Goal: Find specific page/section: Find specific page/section

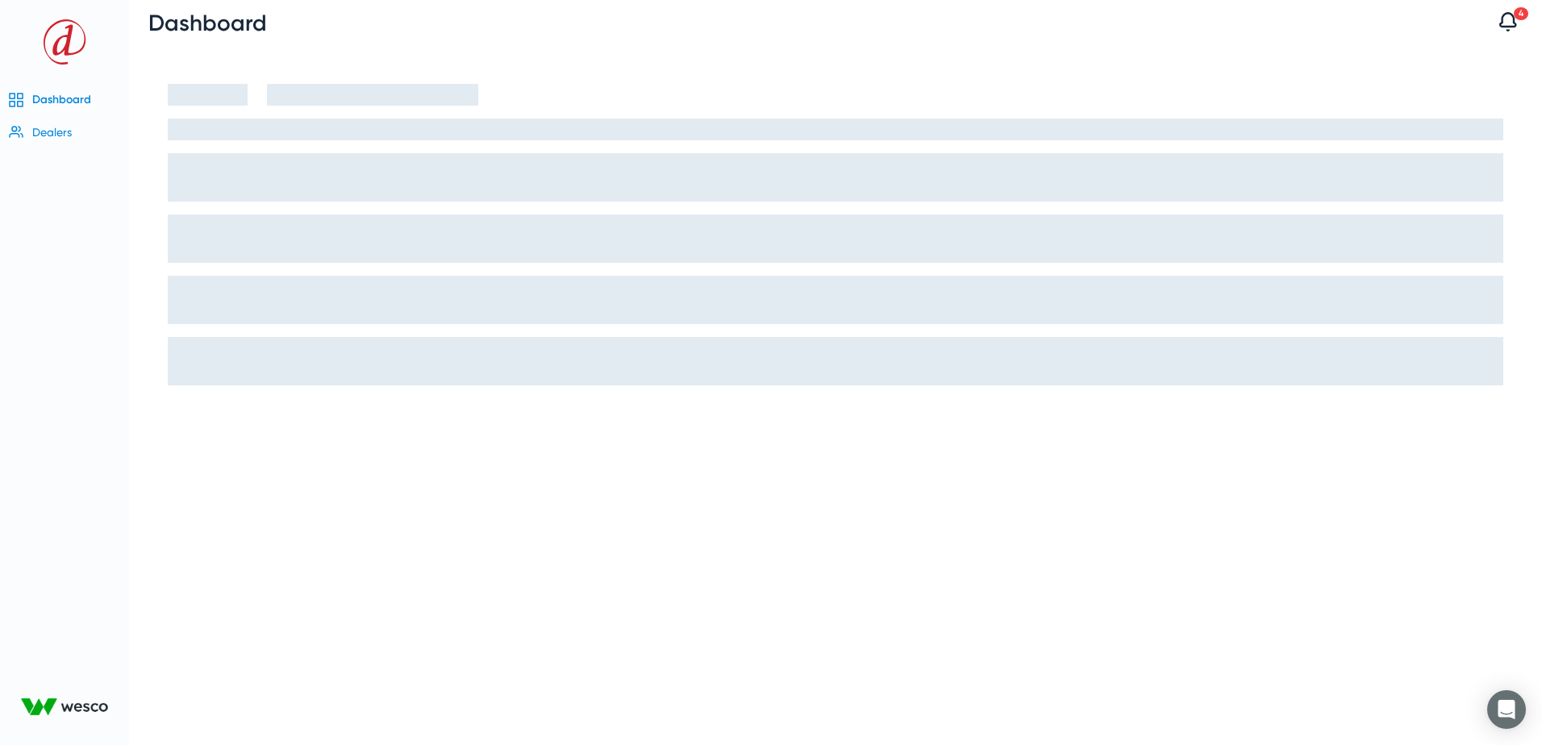
click at [20, 132] on icon at bounding box center [15, 132] width 19 height 19
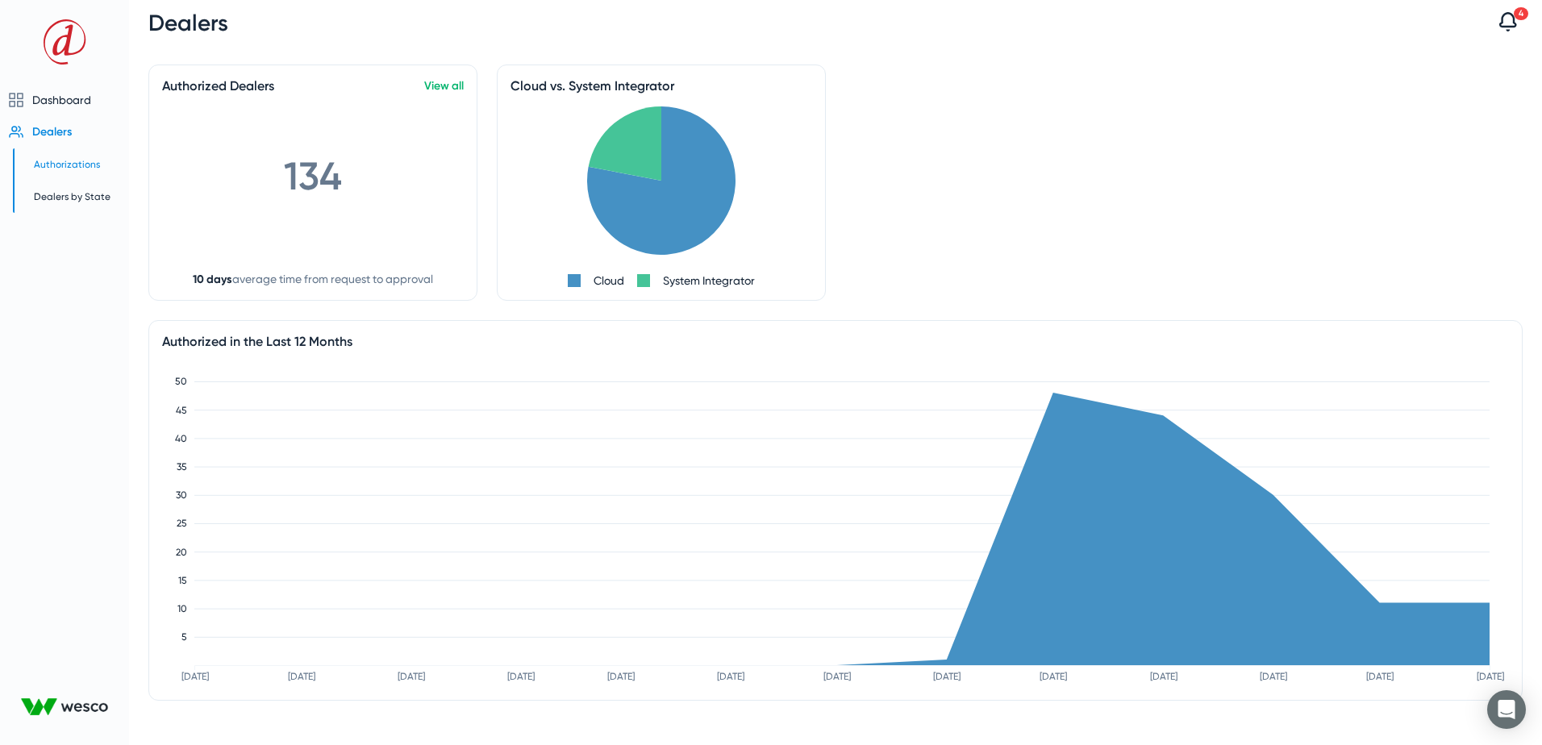
click at [50, 169] on span "Authorizations" at bounding box center [67, 164] width 66 height 11
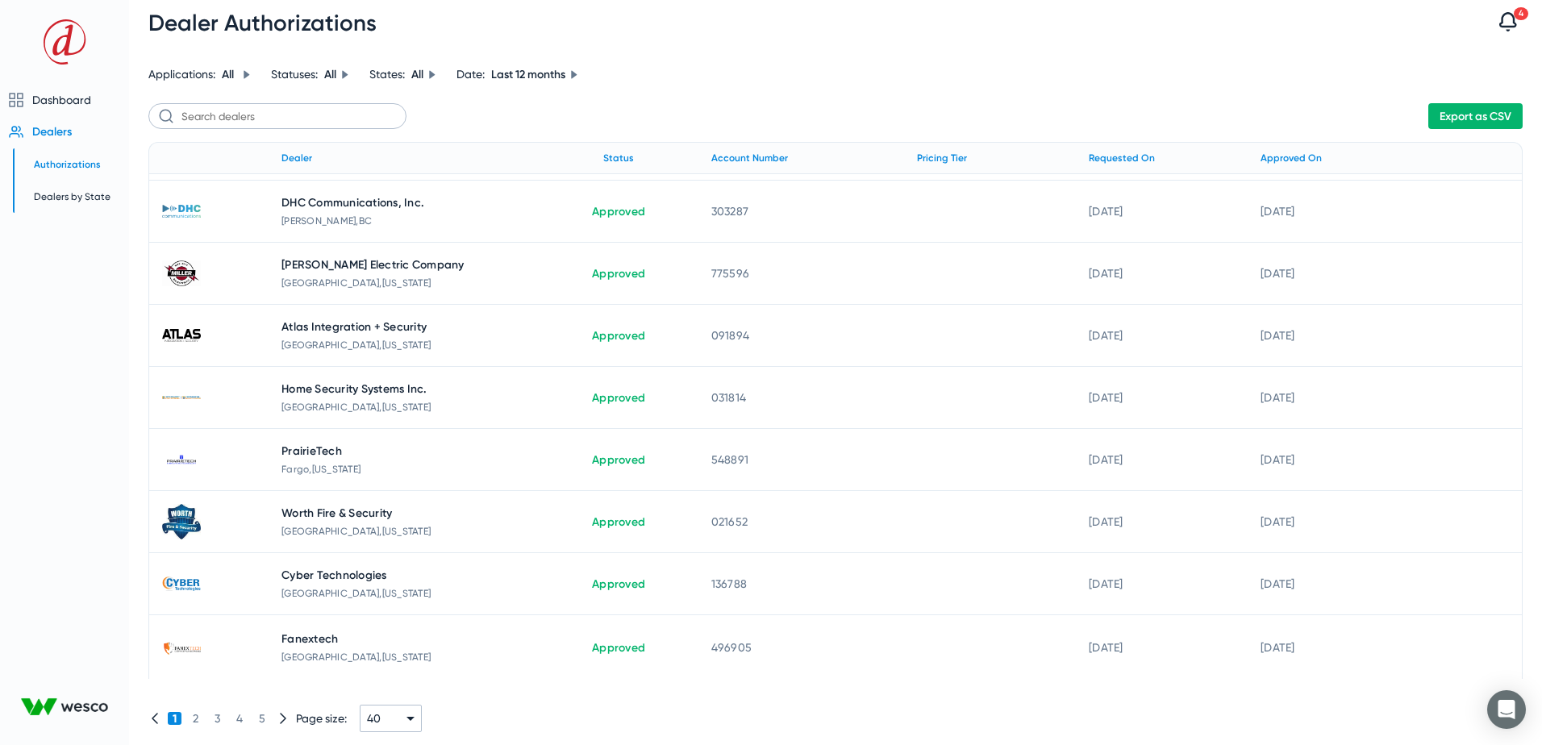
scroll to position [1694, 0]
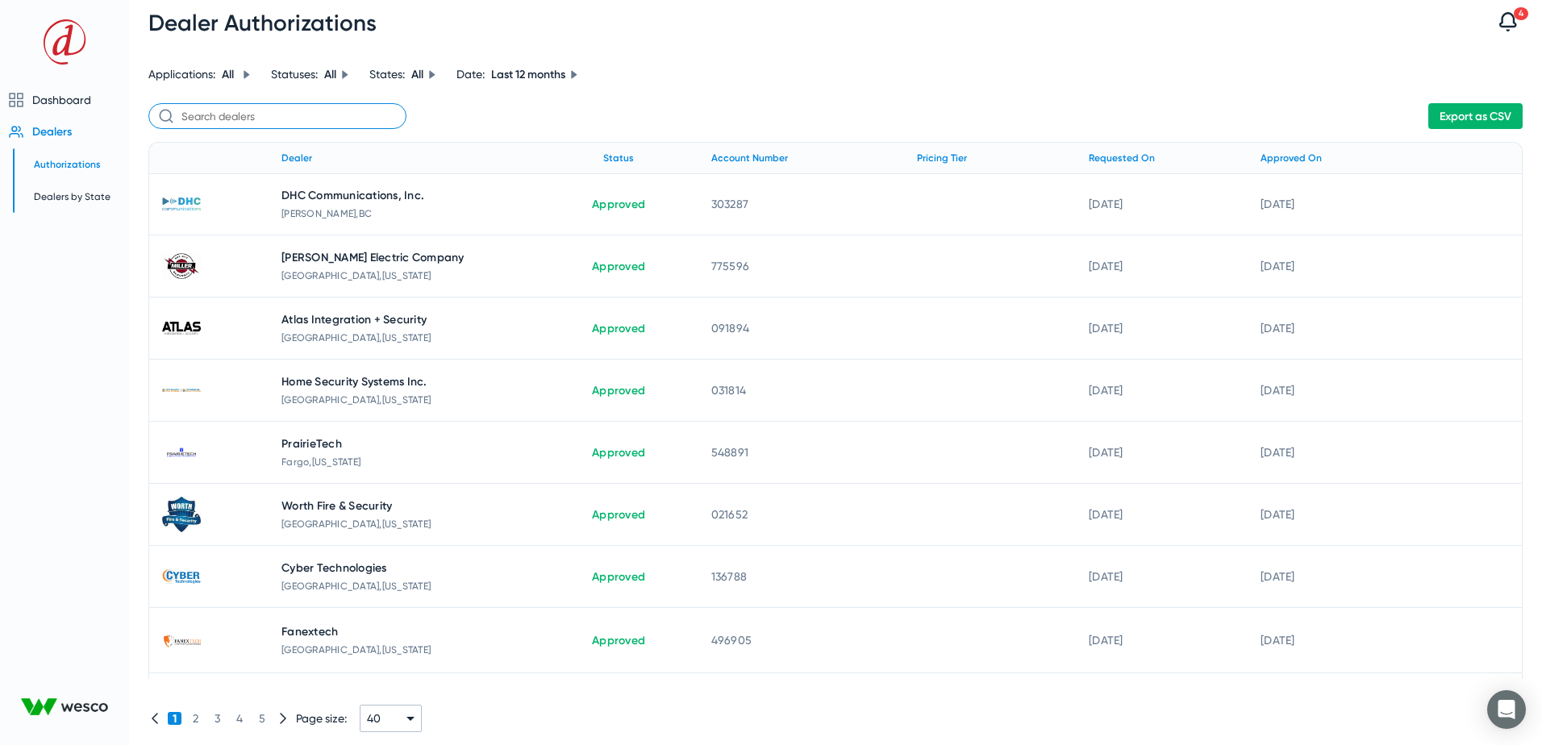
click at [270, 116] on input "text" at bounding box center [277, 116] width 258 height 26
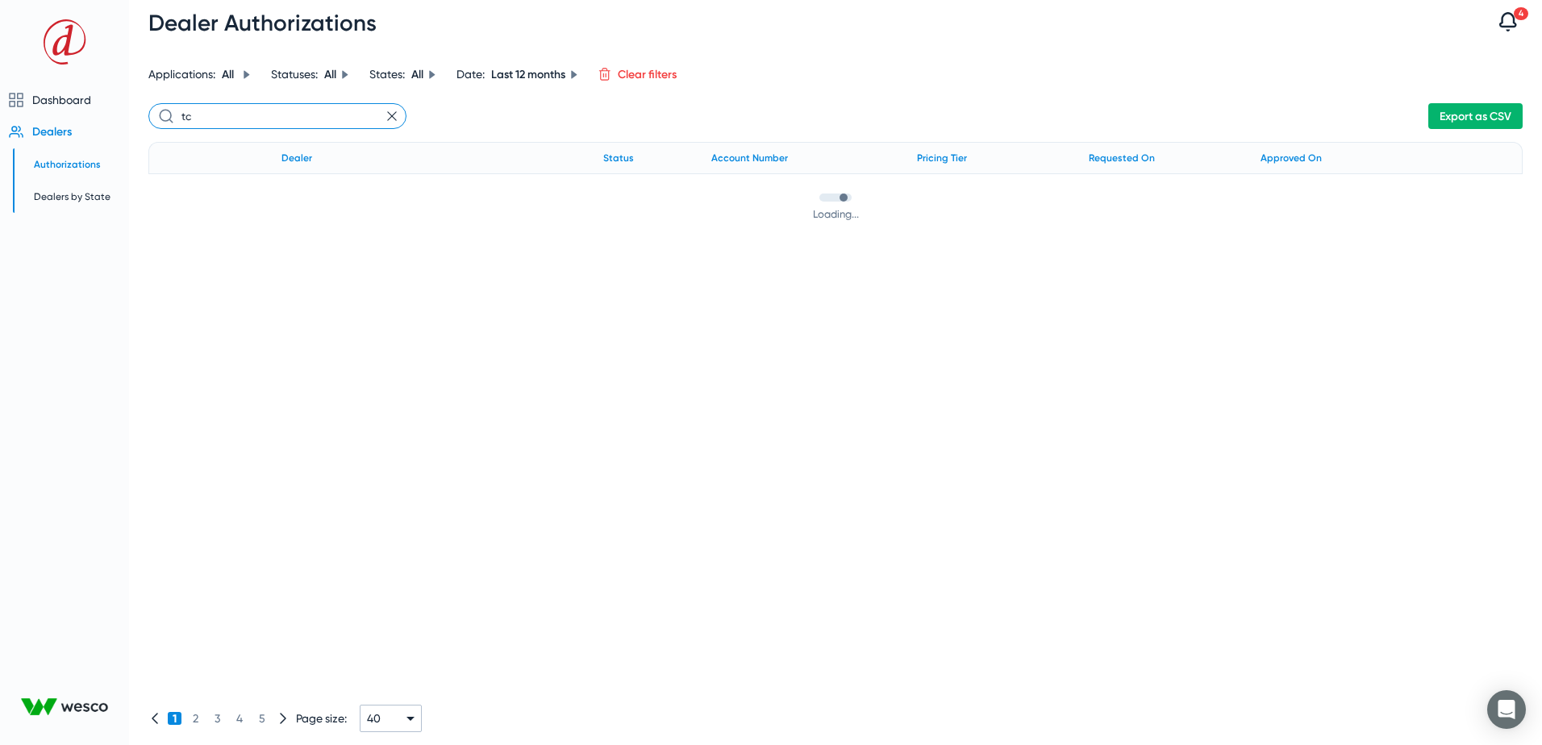
scroll to position [0, 0]
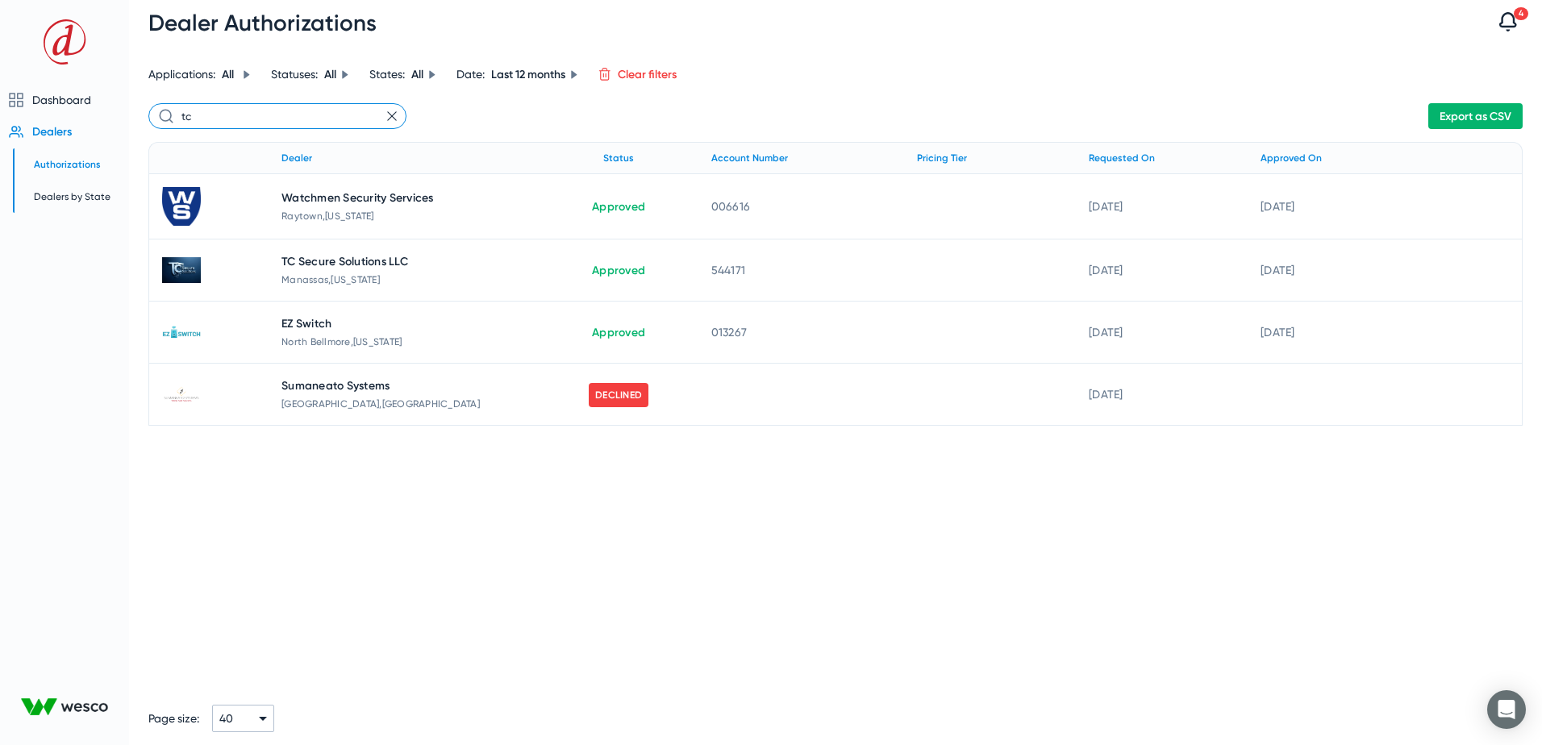
type input "t"
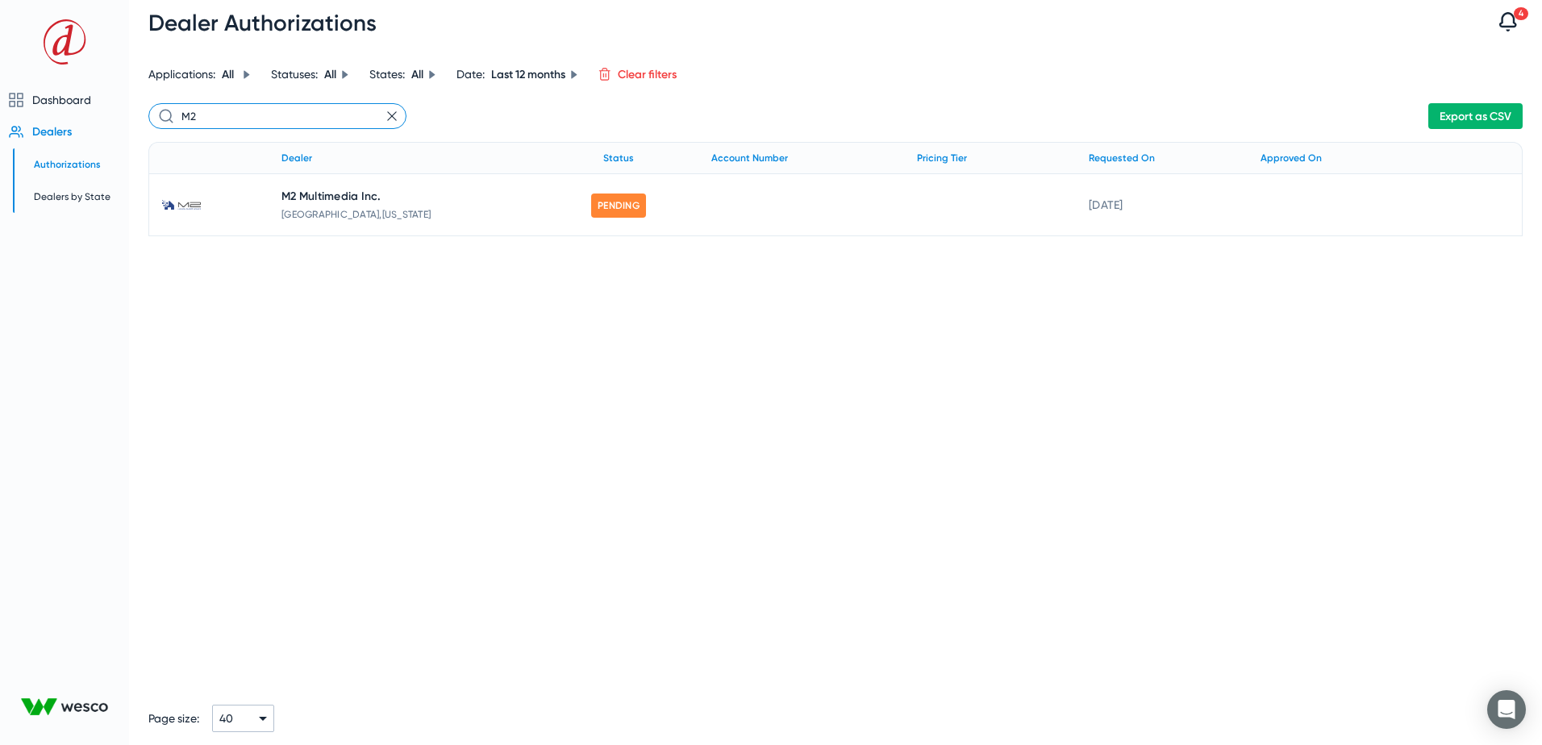
type input "M"
drag, startPoint x: 228, startPoint y: 116, endPoint x: 157, endPoint y: 112, distance: 71.1
click at [157, 112] on input "Westek" at bounding box center [277, 116] width 258 height 26
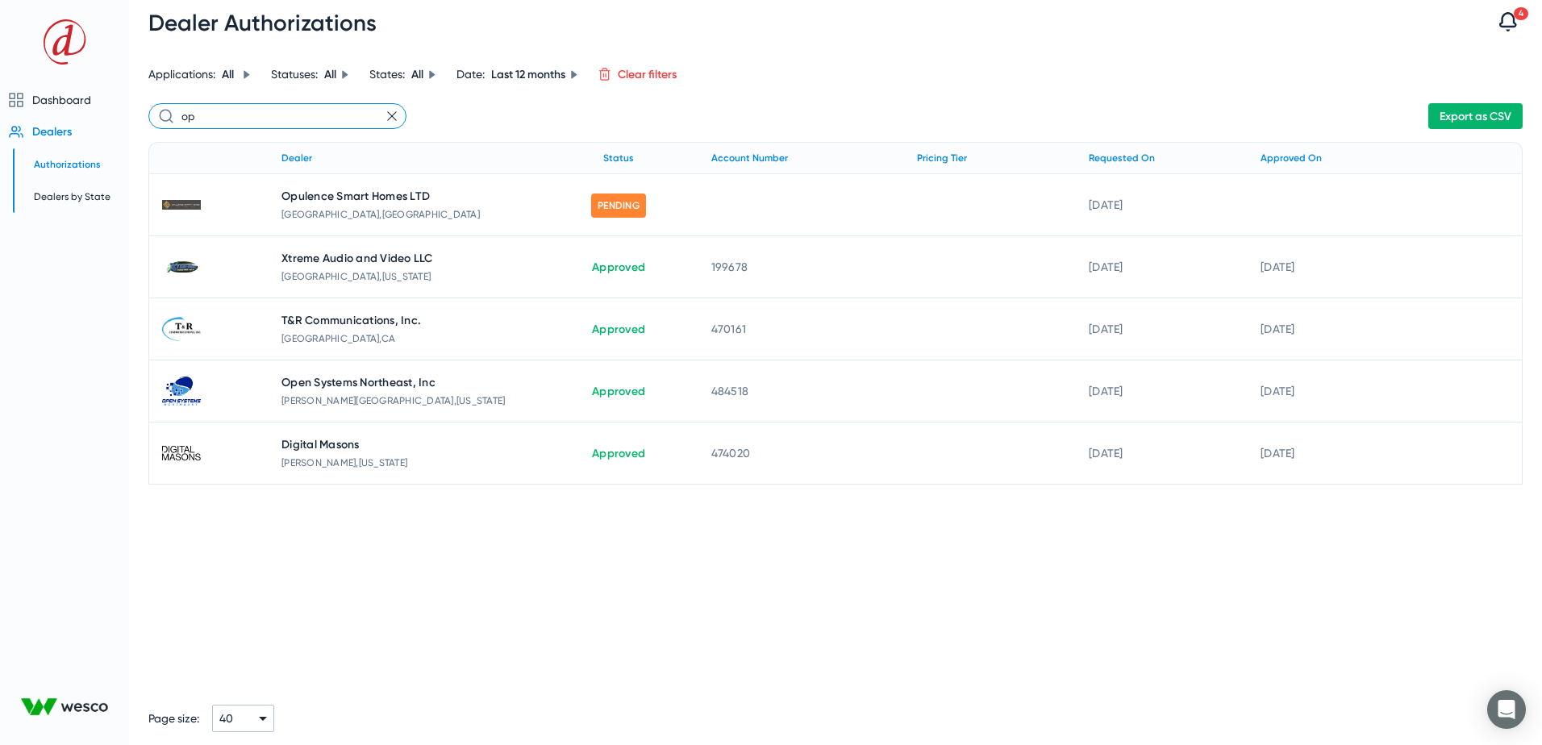
type input "o"
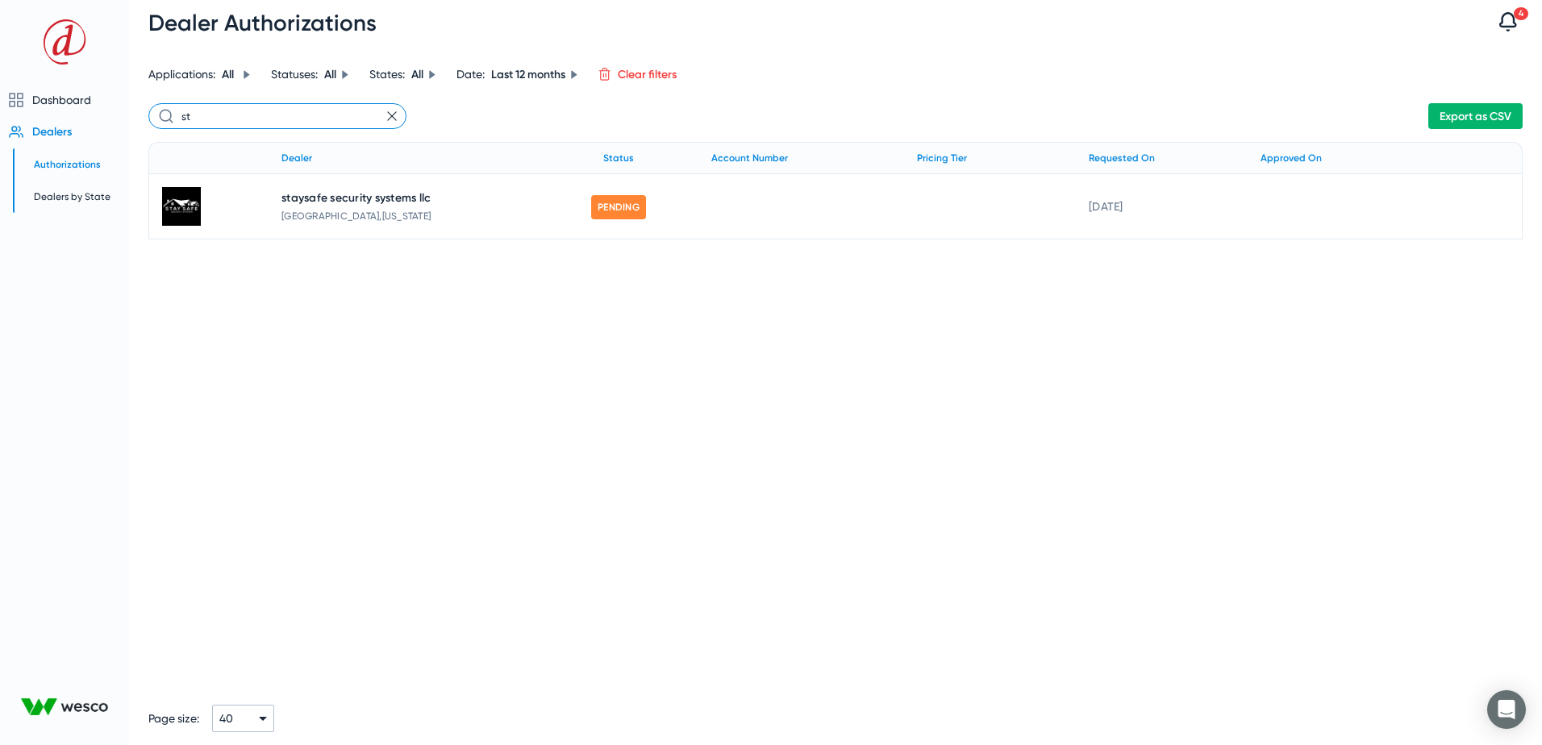
type input "s"
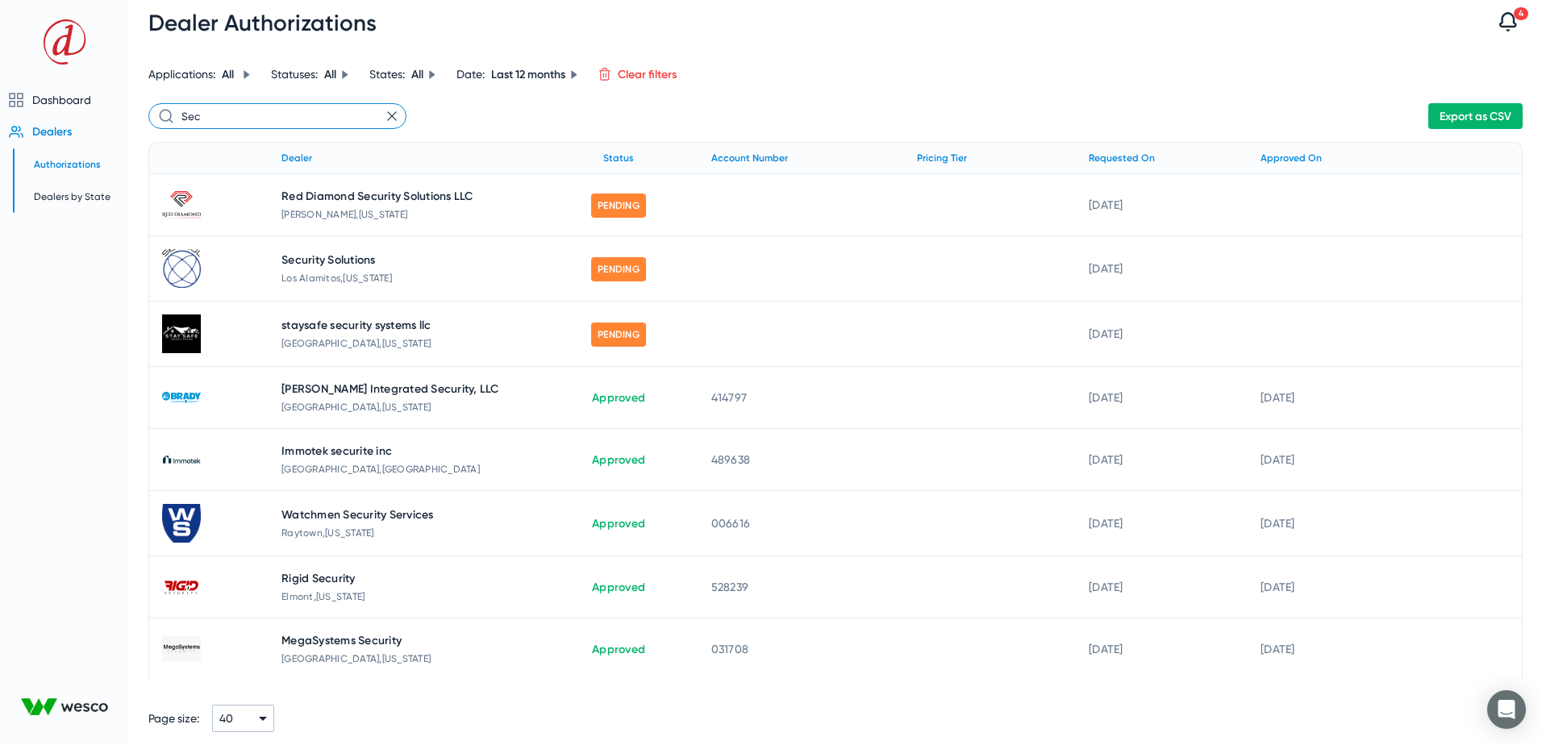
type input "Sec"
click at [395, 114] on icon at bounding box center [392, 116] width 10 height 10
